Goal: Book appointment/travel/reservation

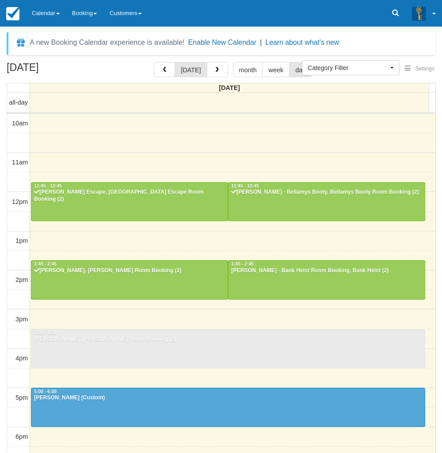
select select
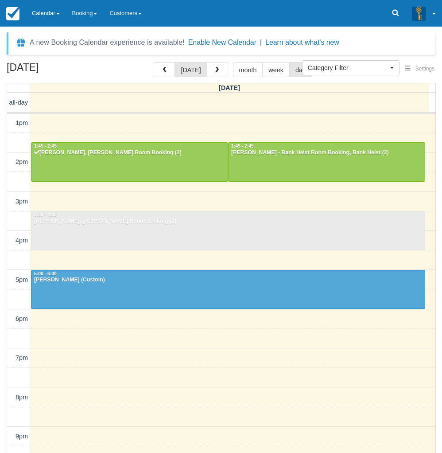
click at [3, 358] on div "October 13, 2025 today month week day Monday all-day 10am 11am 12pm 1pm 2pm 3pm…" at bounding box center [221, 270] width 442 height 417
click at [3, 361] on div "October 13, 2025 today month week day Monday all-day 10am 11am 12pm 1pm 2pm 3pm…" at bounding box center [221, 270] width 442 height 417
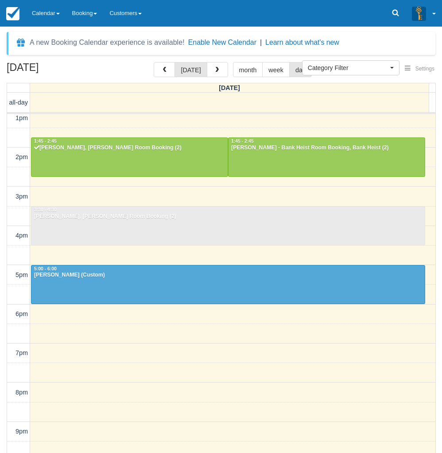
scroll to position [124, 0]
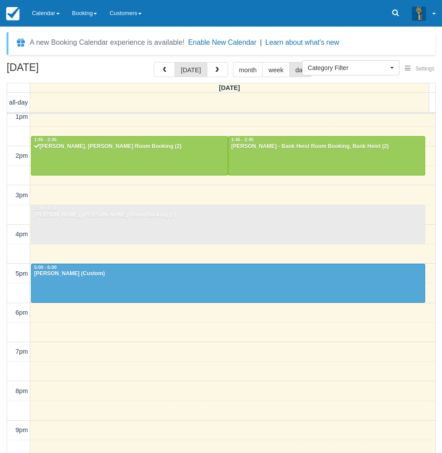
click at [290, 190] on div "10am 11am 12pm 1pm 2pm 3pm 4pm 5pm 6pm 7pm 8pm 9pm 10pm 11:45 - 12:45 Alex - Pa…" at bounding box center [221, 234] width 428 height 489
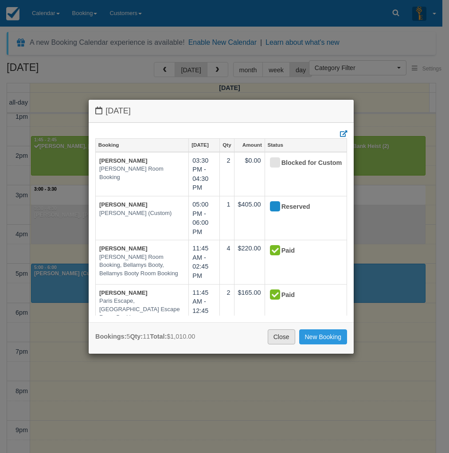
click at [283, 336] on link "Close" at bounding box center [281, 336] width 27 height 15
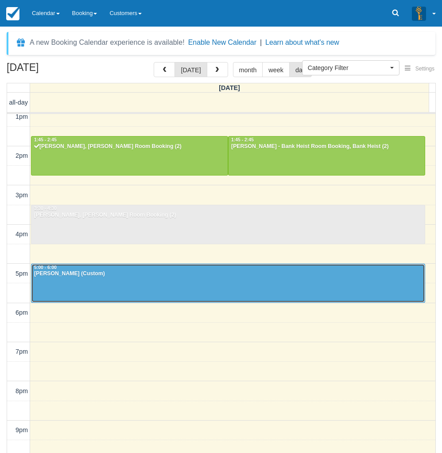
click at [135, 284] on div at bounding box center [227, 283] width 393 height 38
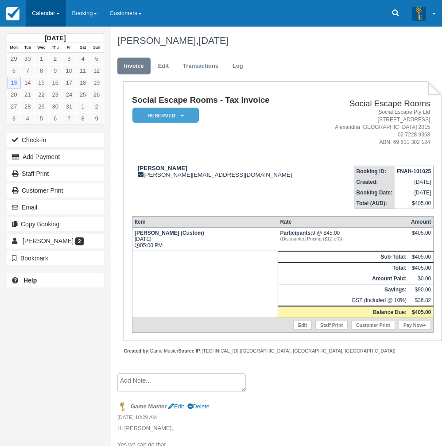
click at [56, 9] on link "Calendar" at bounding box center [46, 13] width 40 height 27
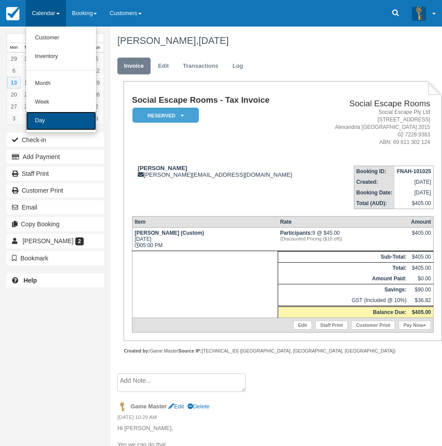
click at [57, 123] on link "Day" at bounding box center [61, 121] width 70 height 19
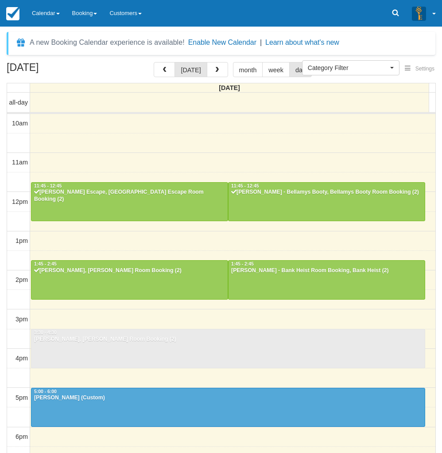
select select
